Goal: Find specific page/section: Find specific page/section

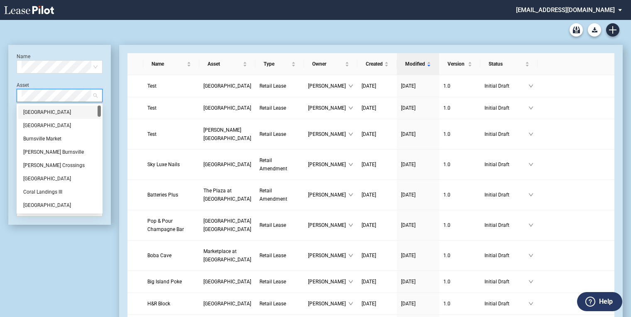
click at [96, 93] on span at bounding box center [60, 95] width 76 height 12
click at [47, 113] on div "[GEOGRAPHIC_DATA]" at bounding box center [59, 112] width 73 height 8
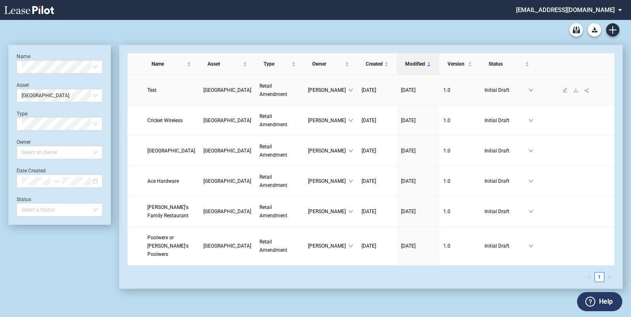
click at [260, 86] on span "Retail Amendment" at bounding box center [274, 90] width 28 height 14
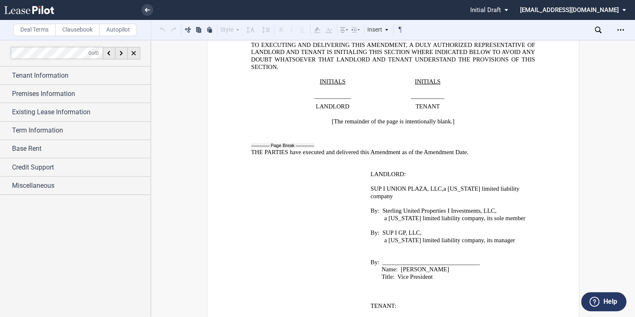
scroll to position [1076, 0]
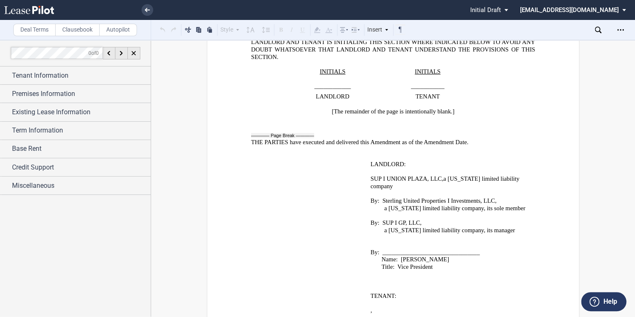
click at [43, 7] on use at bounding box center [29, 10] width 50 height 8
